Goal: Contribute content: Contribute content

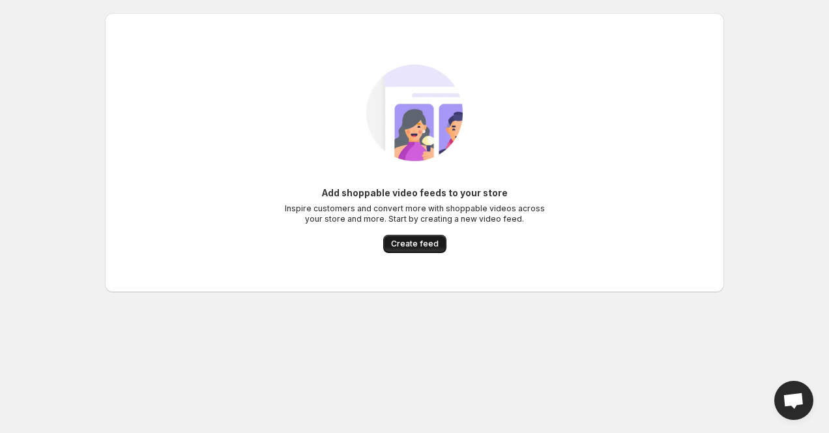
click at [412, 245] on span "Create feed" at bounding box center [415, 244] width 48 height 10
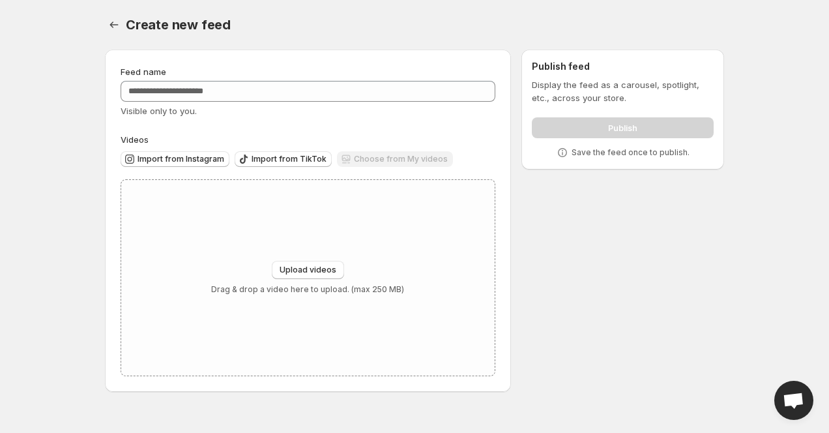
click at [320, 105] on div "Visible only to you." at bounding box center [308, 110] width 375 height 13
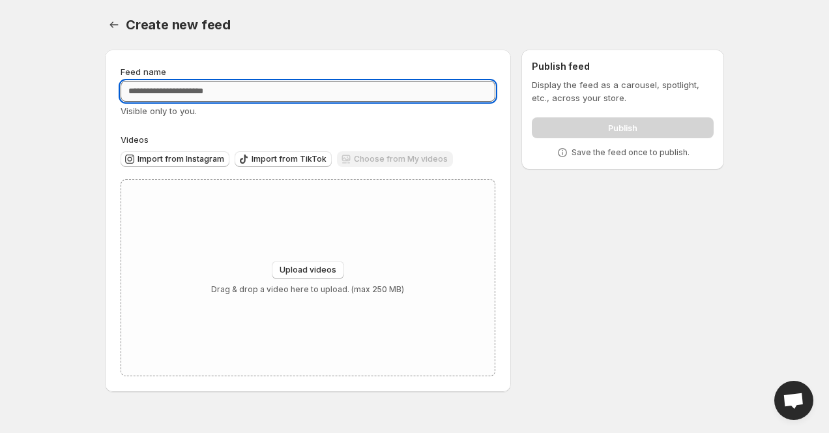
click at [349, 89] on input "Feed name" at bounding box center [308, 91] width 375 height 21
type input "*******"
click at [328, 272] on span "Upload videos" at bounding box center [308, 270] width 57 height 10
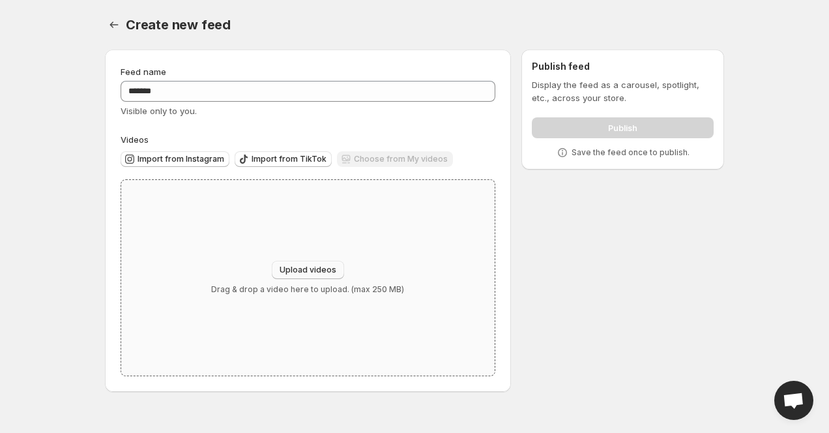
type input "**********"
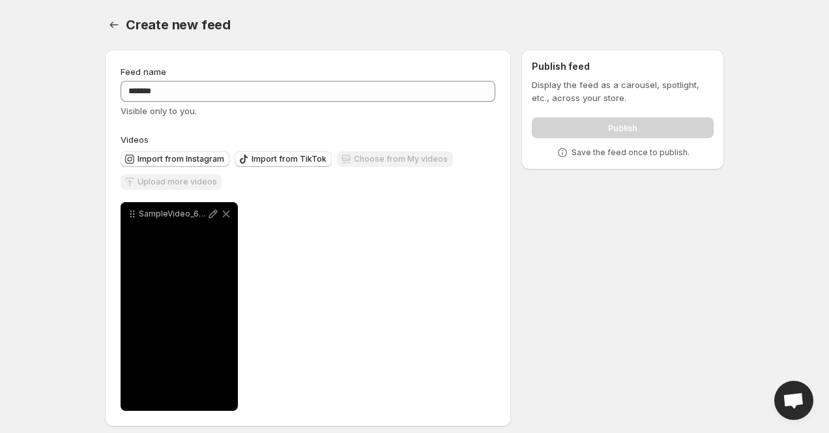
scroll to position [10, 0]
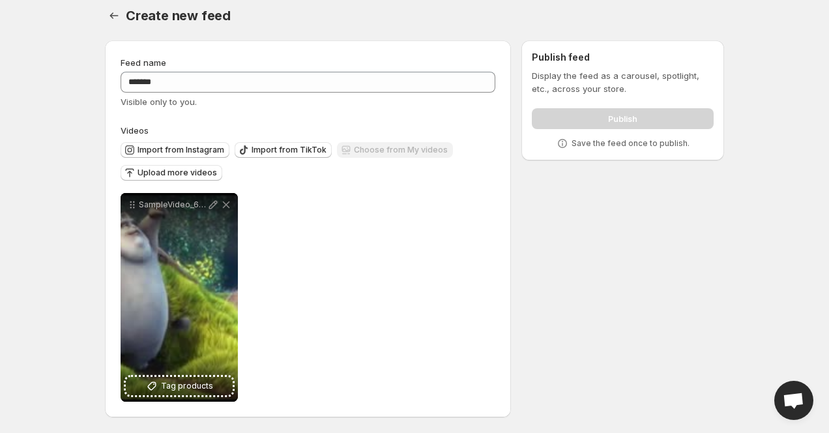
click at [288, 294] on div "**********" at bounding box center [308, 297] width 375 height 209
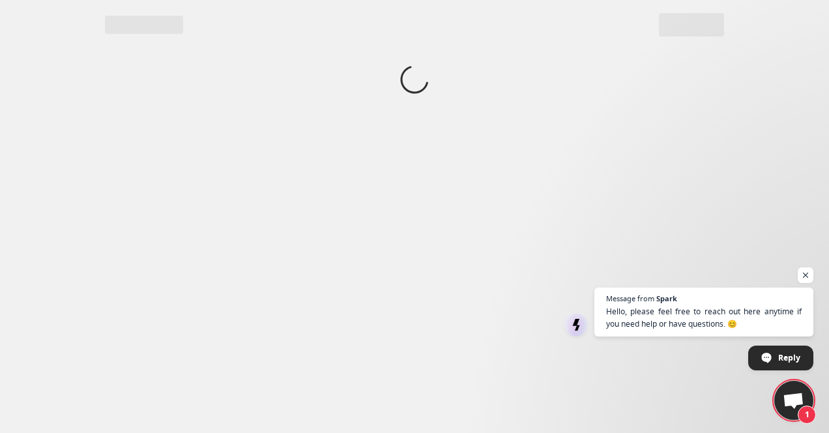
scroll to position [0, 0]
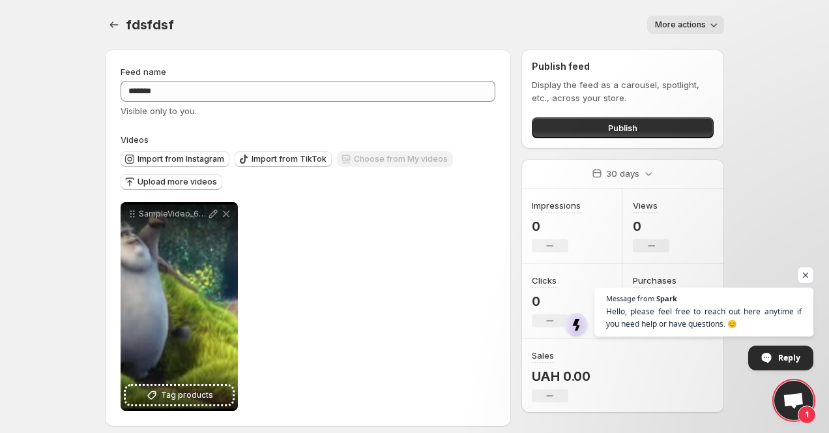
click at [803, 400] on span "Open chat" at bounding box center [794, 402] width 22 height 18
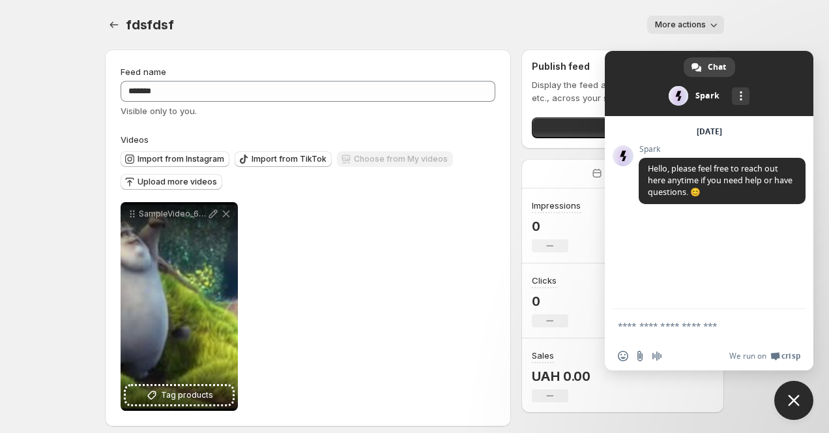
click at [803, 399] on span "Close chat" at bounding box center [794, 400] width 39 height 39
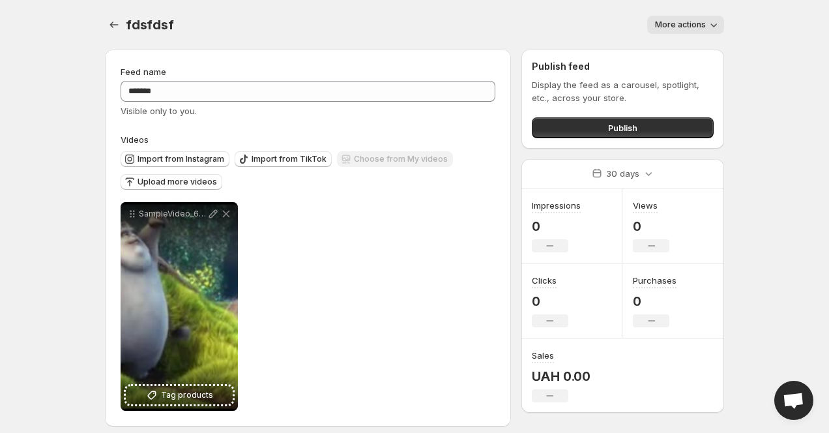
click at [719, 27] on icon "button" at bounding box center [713, 24] width 13 height 13
click at [115, 25] on icon "Settings" at bounding box center [114, 24] width 13 height 13
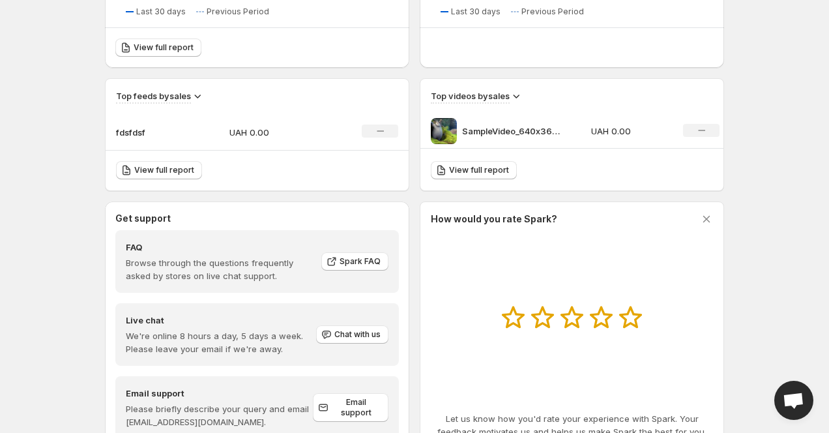
scroll to position [430, 0]
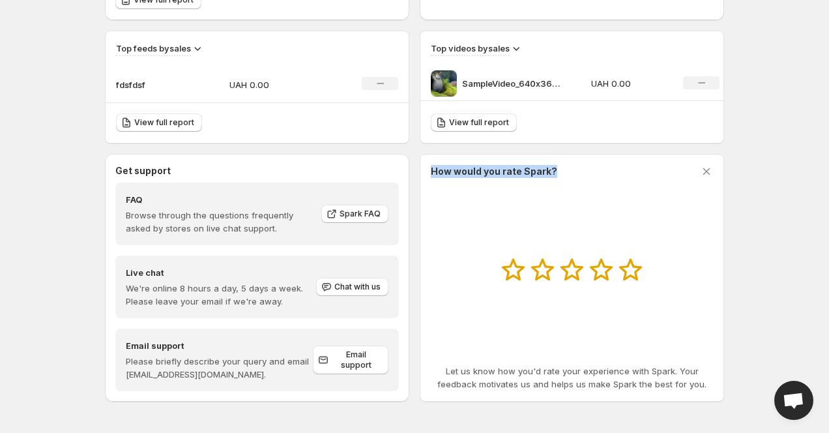
copy h3 "How would you rate Spark?"
drag, startPoint x: 555, startPoint y: 171, endPoint x: 428, endPoint y: 171, distance: 126.5
click at [428, 171] on div "How would you rate Spark? Let us know how you'd rate your experience with Spark…" at bounding box center [572, 278] width 305 height 248
click at [559, 183] on div "How would you rate Spark? Let us know how you'd rate your experience with Spark…" at bounding box center [572, 278] width 282 height 226
drag, startPoint x: 554, startPoint y: 171, endPoint x: 456, endPoint y: 172, distance: 97.8
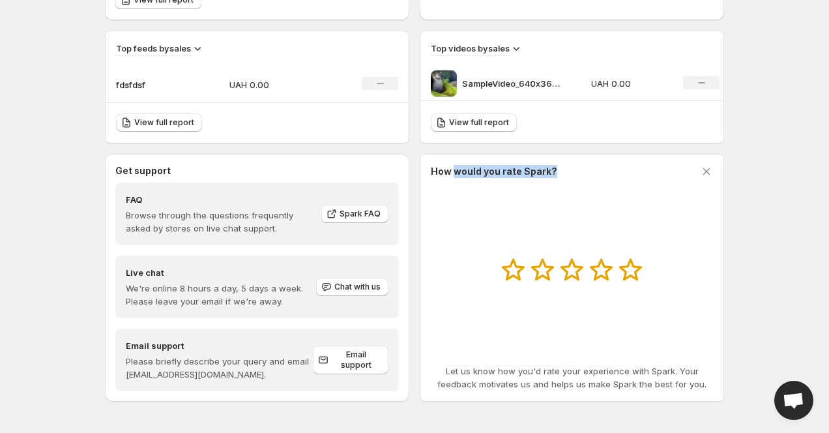
click at [456, 172] on div "How would you rate Spark?" at bounding box center [572, 171] width 282 height 13
copy h3 "would you rate Spark?"
click at [576, 272] on icon at bounding box center [572, 270] width 23 height 22
